Goal: Transaction & Acquisition: Purchase product/service

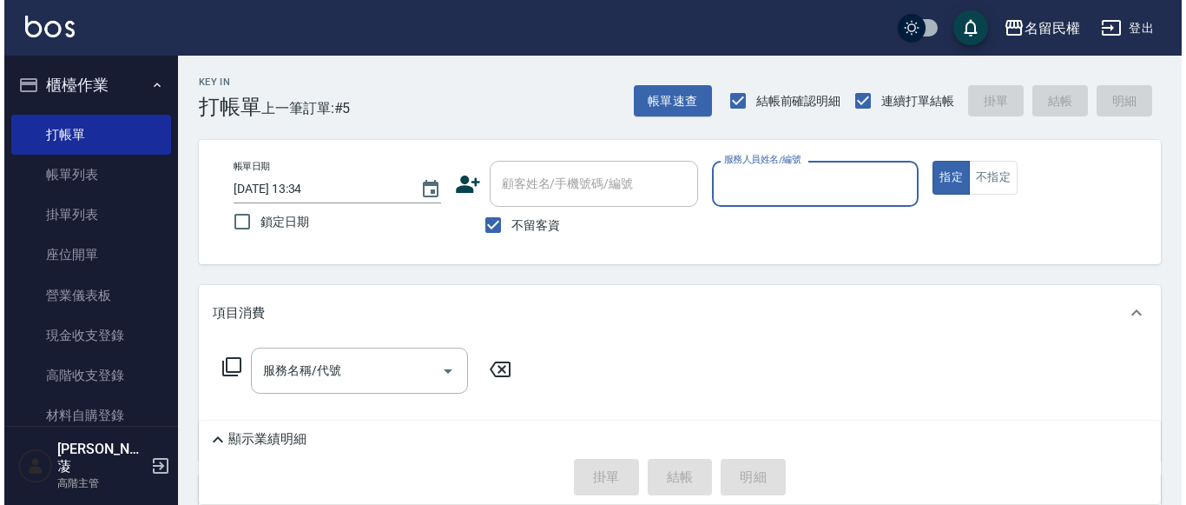
scroll to position [87, 0]
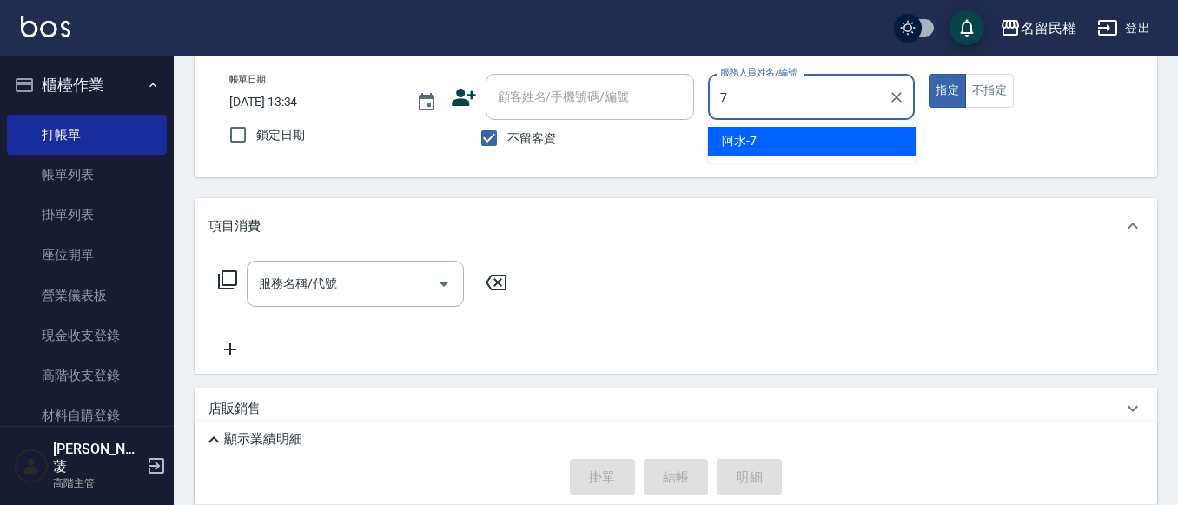
type input "阿水-7"
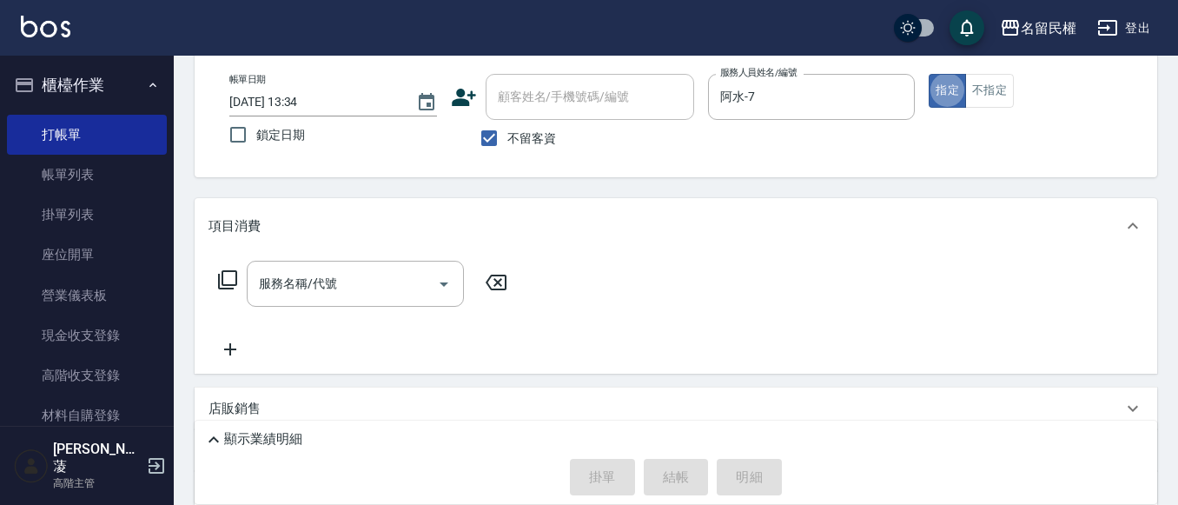
type button "true"
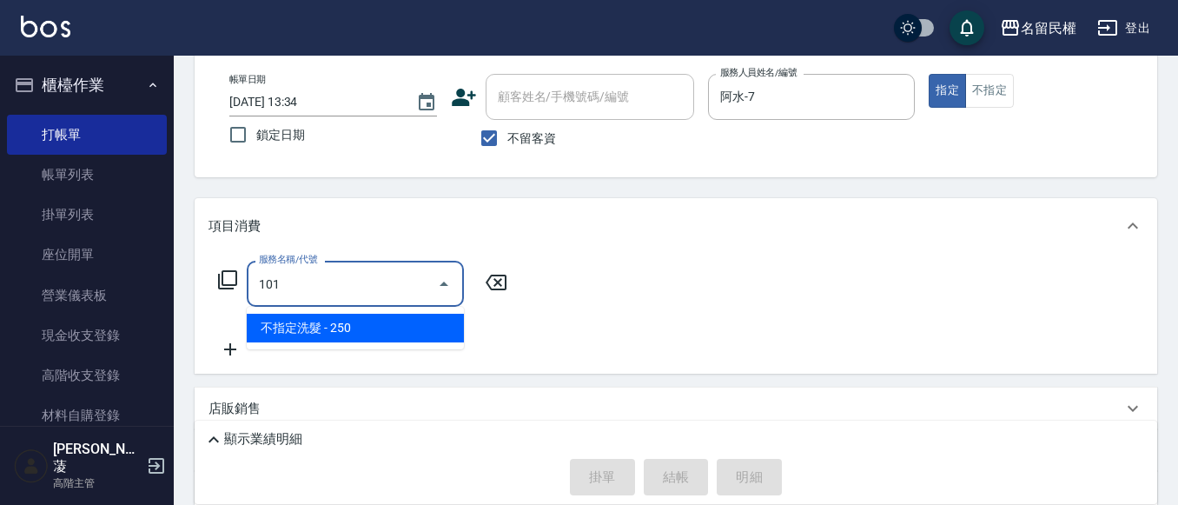
type input "不指定洗髮(101)"
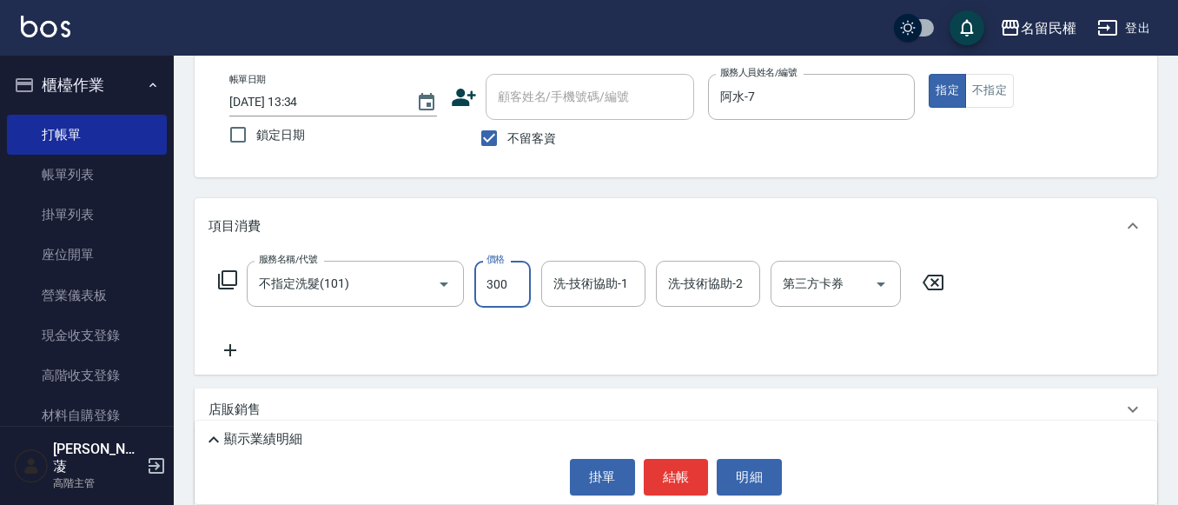
type input "300"
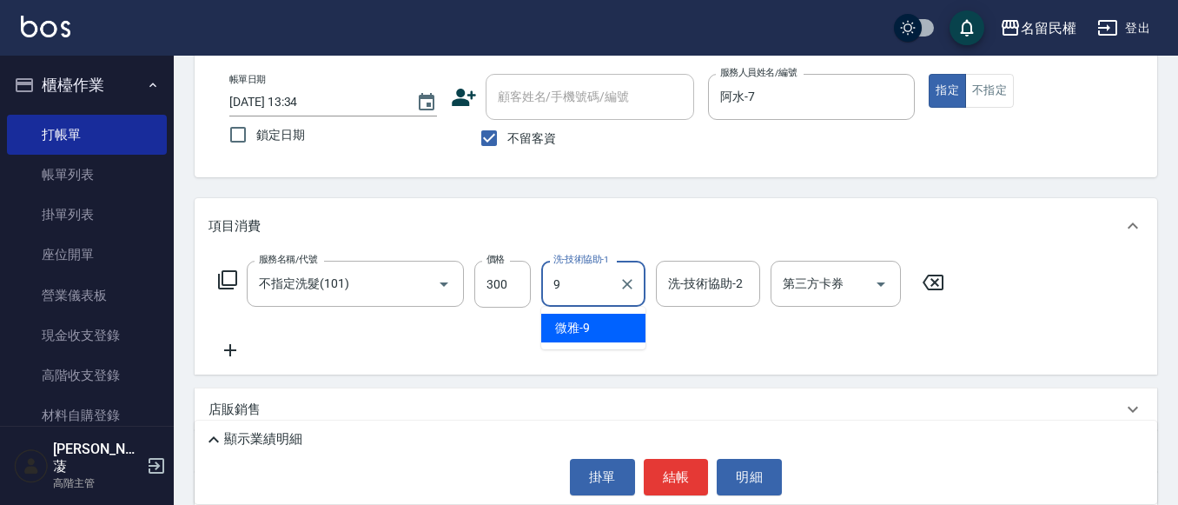
type input "微雅-9"
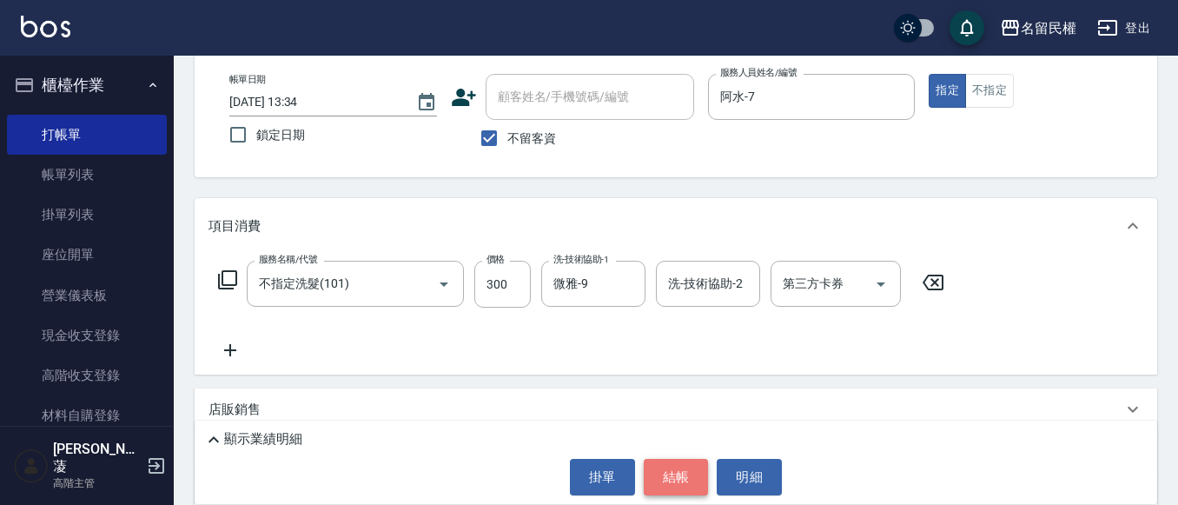
click at [675, 491] on button "結帳" at bounding box center [676, 477] width 65 height 36
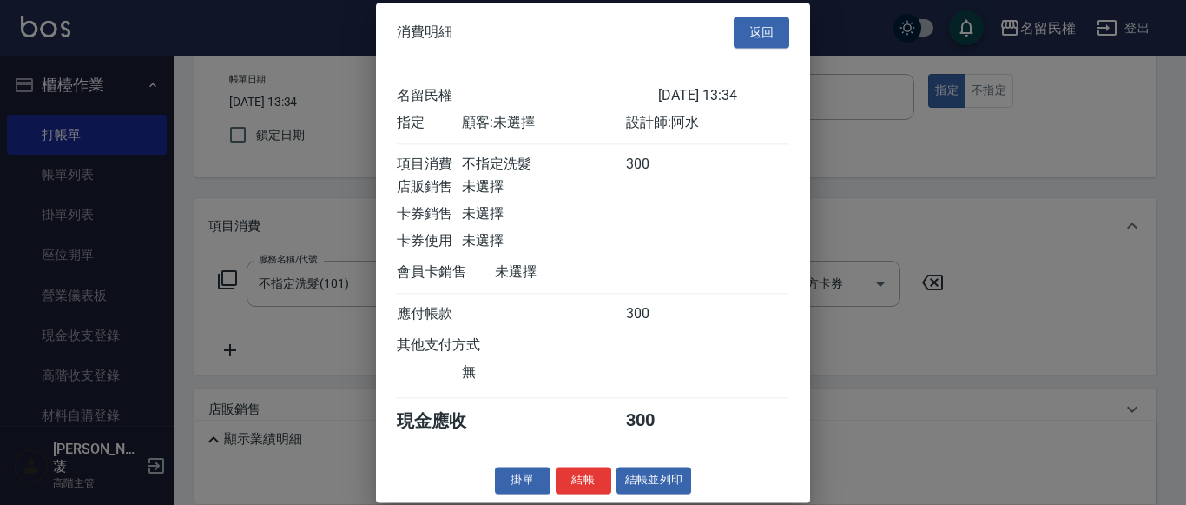
click at [765, 11] on div "消費明細 返回" at bounding box center [593, 33] width 434 height 60
click at [778, 23] on button "返回" at bounding box center [762, 33] width 56 height 32
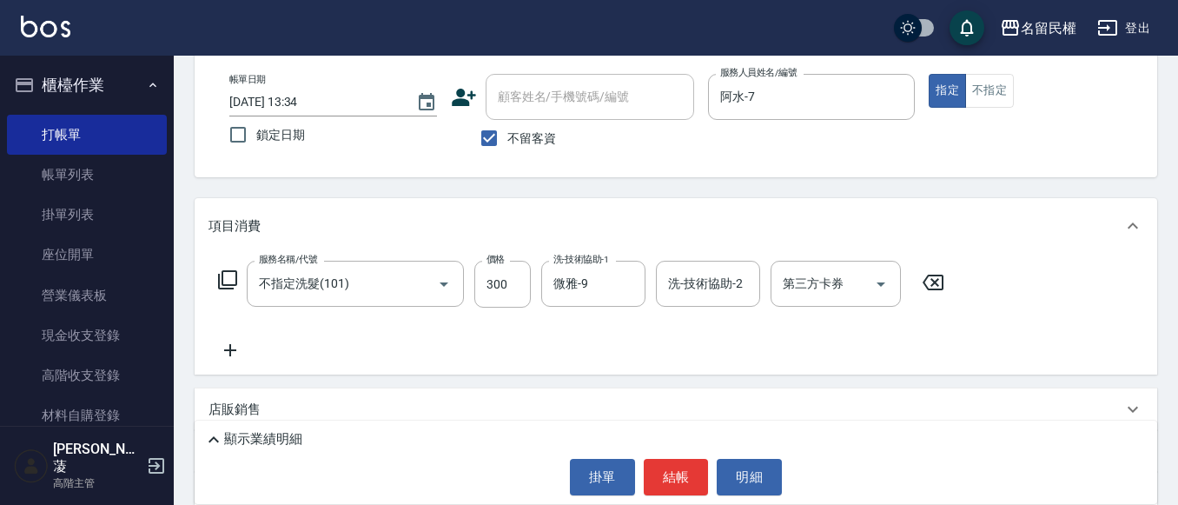
click at [244, 345] on icon at bounding box center [229, 350] width 43 height 21
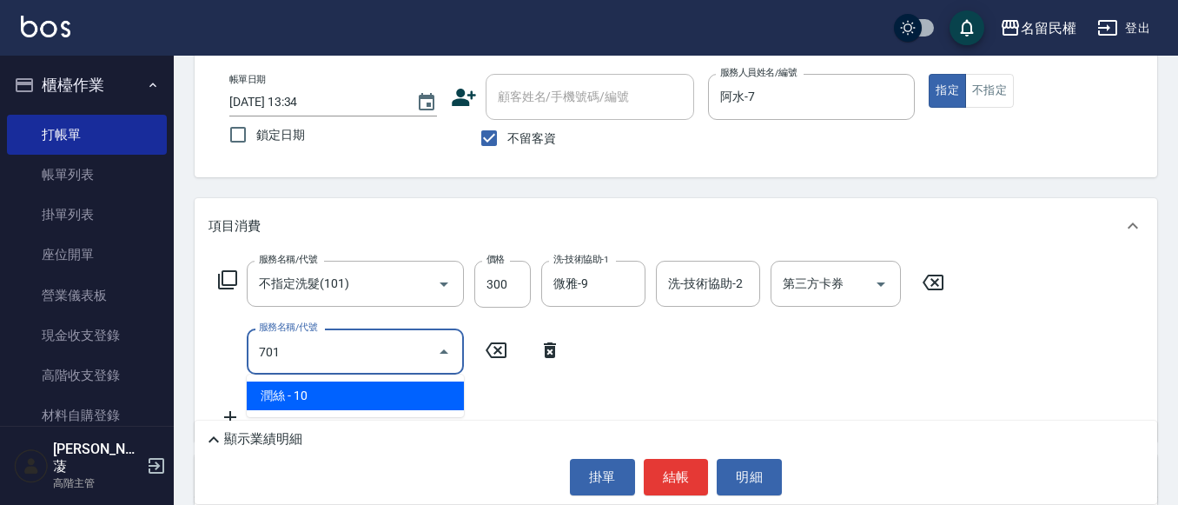
type input "[PERSON_NAME](701)"
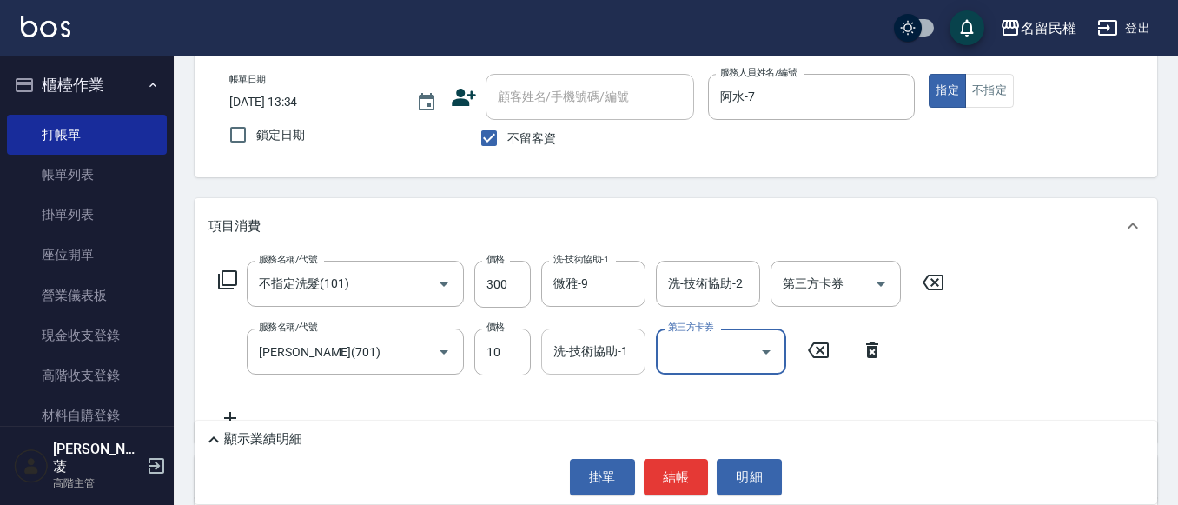
click at [612, 354] on input "洗-技術協助-1" at bounding box center [593, 351] width 89 height 30
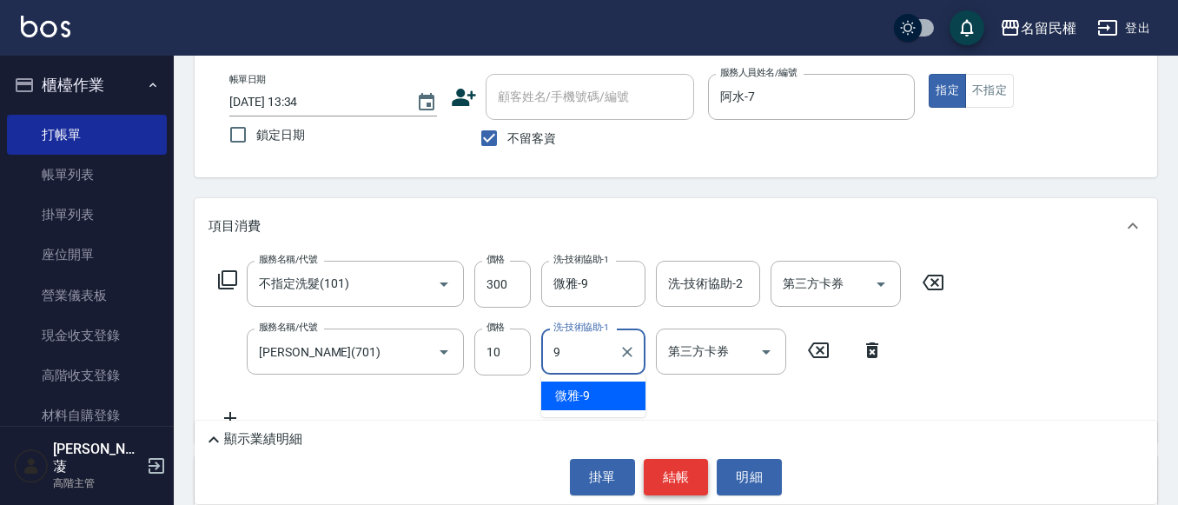
type input "微雅-9"
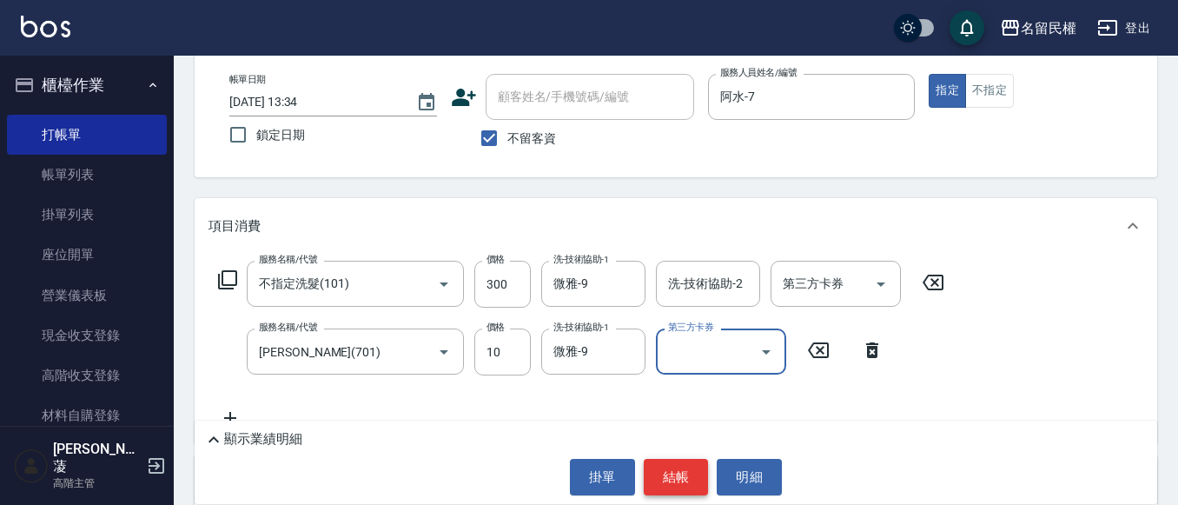
click at [655, 471] on button "結帳" at bounding box center [676, 477] width 65 height 36
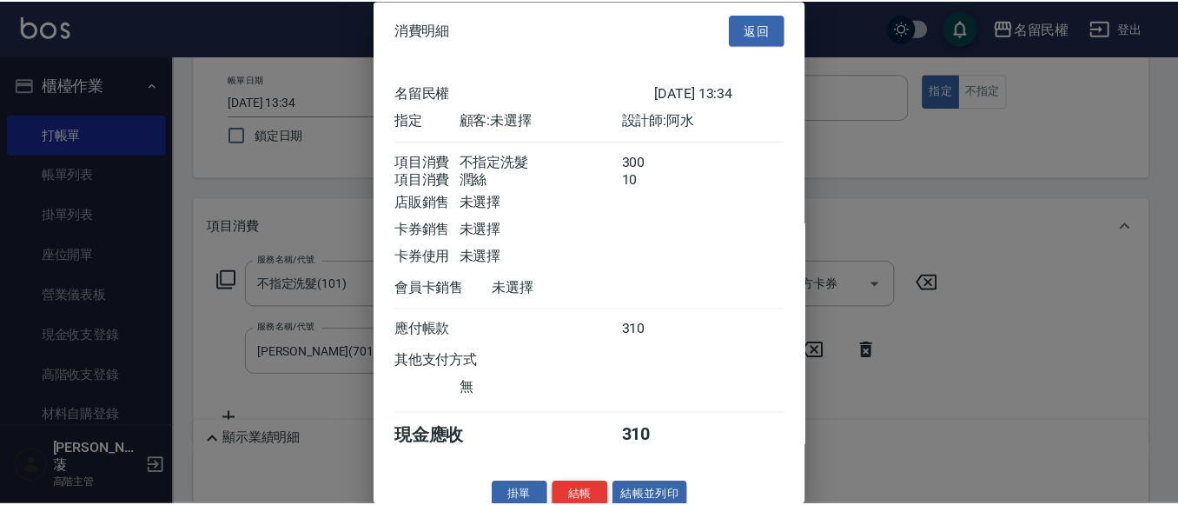
scroll to position [43, 0]
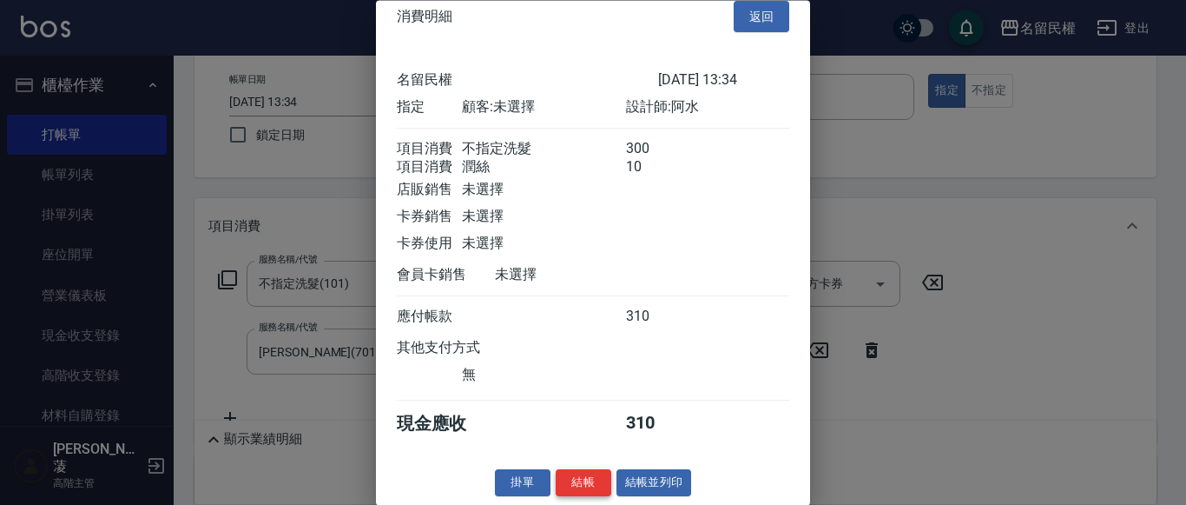
drag, startPoint x: 588, startPoint y: 489, endPoint x: 584, endPoint y: 471, distance: 18.6
click at [588, 487] on button "結帳" at bounding box center [584, 483] width 56 height 27
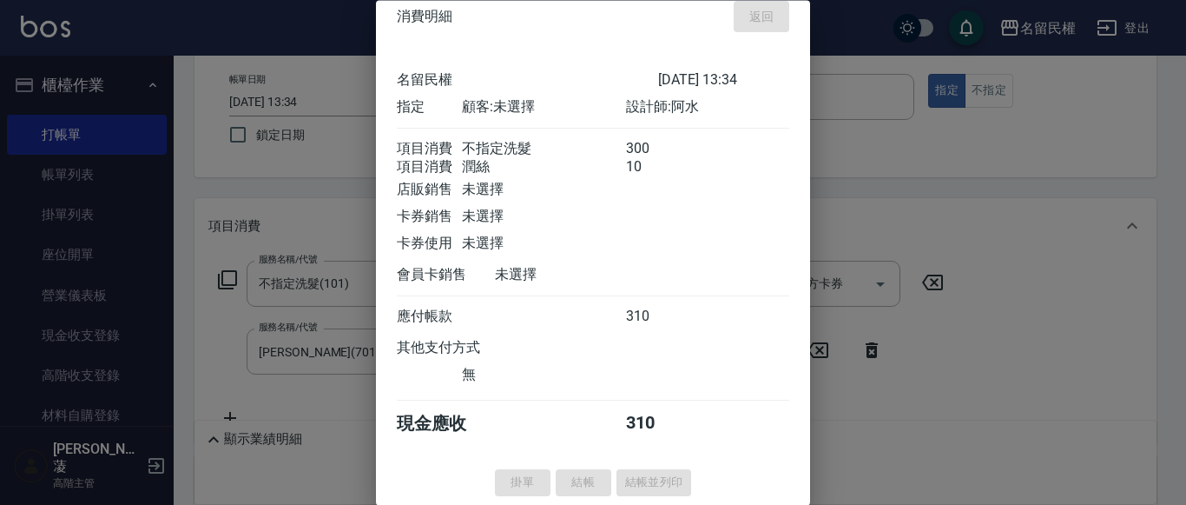
type input "[DATE] 14:13"
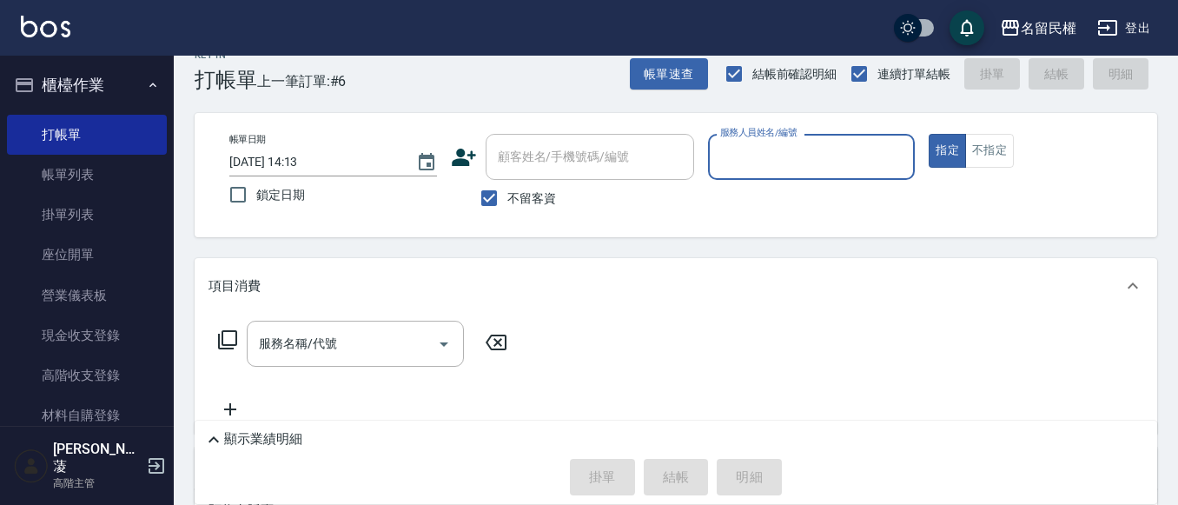
scroll to position [0, 0]
